Goal: Task Accomplishment & Management: Use online tool/utility

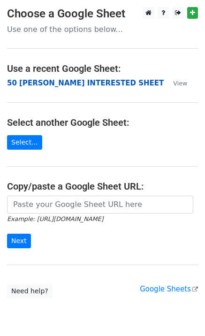
click at [42, 82] on strong "50 [PERSON_NAME] INTERESTED SHEET" at bounding box center [85, 83] width 157 height 8
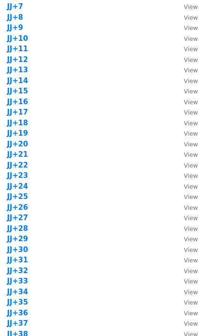
scroll to position [751, 0]
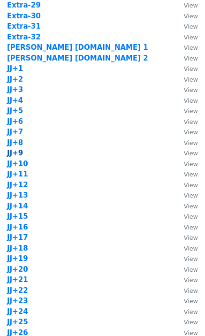
click at [19, 152] on strong "JJ+9" at bounding box center [15, 153] width 16 height 8
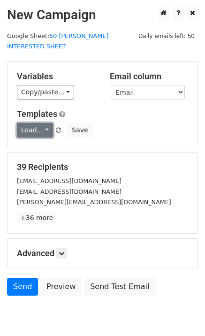
click at [25, 123] on link "Load..." at bounding box center [35, 130] width 36 height 15
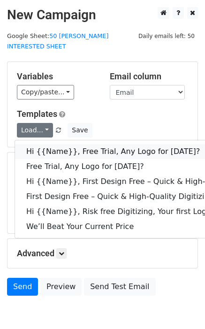
click at [43, 144] on link "Hi {{Name}}, Free Trial, Any Logo for today?" at bounding box center [150, 151] width 270 height 15
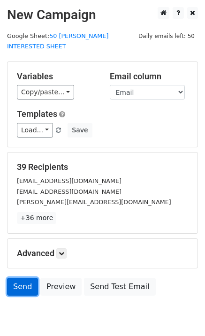
click at [30, 278] on link "Send" at bounding box center [22, 287] width 31 height 18
